Goal: Navigation & Orientation: Find specific page/section

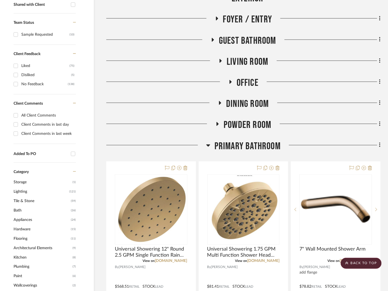
scroll to position [0, 10]
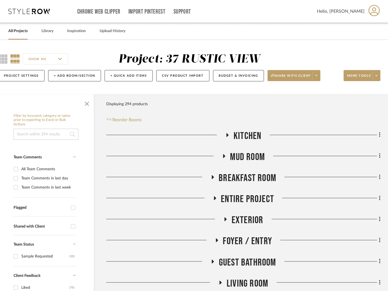
click at [17, 29] on link "All Projects" at bounding box center [17, 30] width 19 height 7
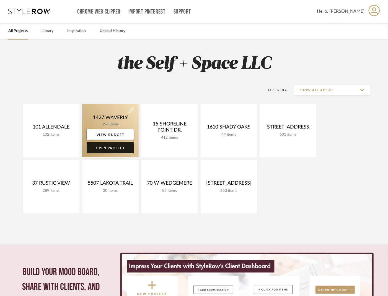
click at [112, 147] on link "Open Project" at bounding box center [111, 147] width 48 height 11
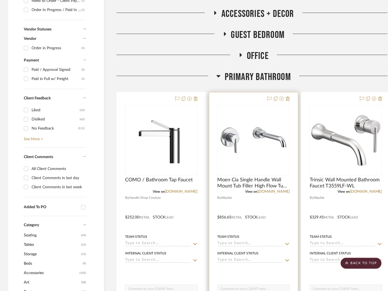
scroll to position [288, 0]
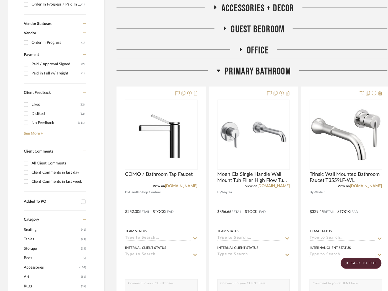
click at [251, 70] on span "Primary Bathroom" at bounding box center [257, 72] width 66 height 12
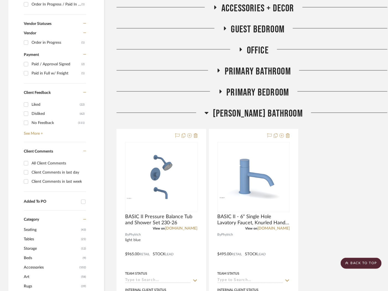
click at [255, 48] on span "Office" at bounding box center [258, 51] width 22 height 12
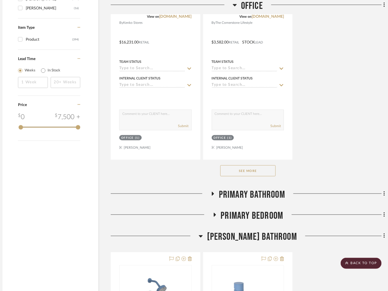
scroll to position [928, 6]
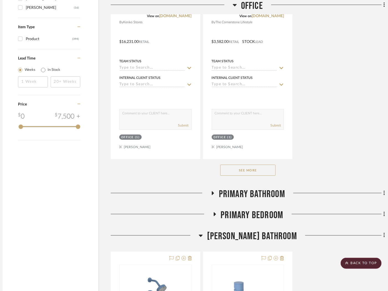
click at [252, 168] on button "See More" at bounding box center [247, 169] width 55 height 11
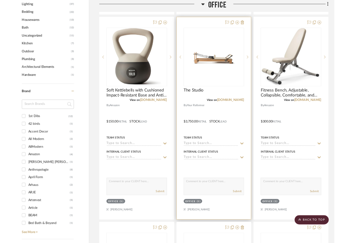
scroll to position [585, 10]
